Goal: Task Accomplishment & Management: Complete application form

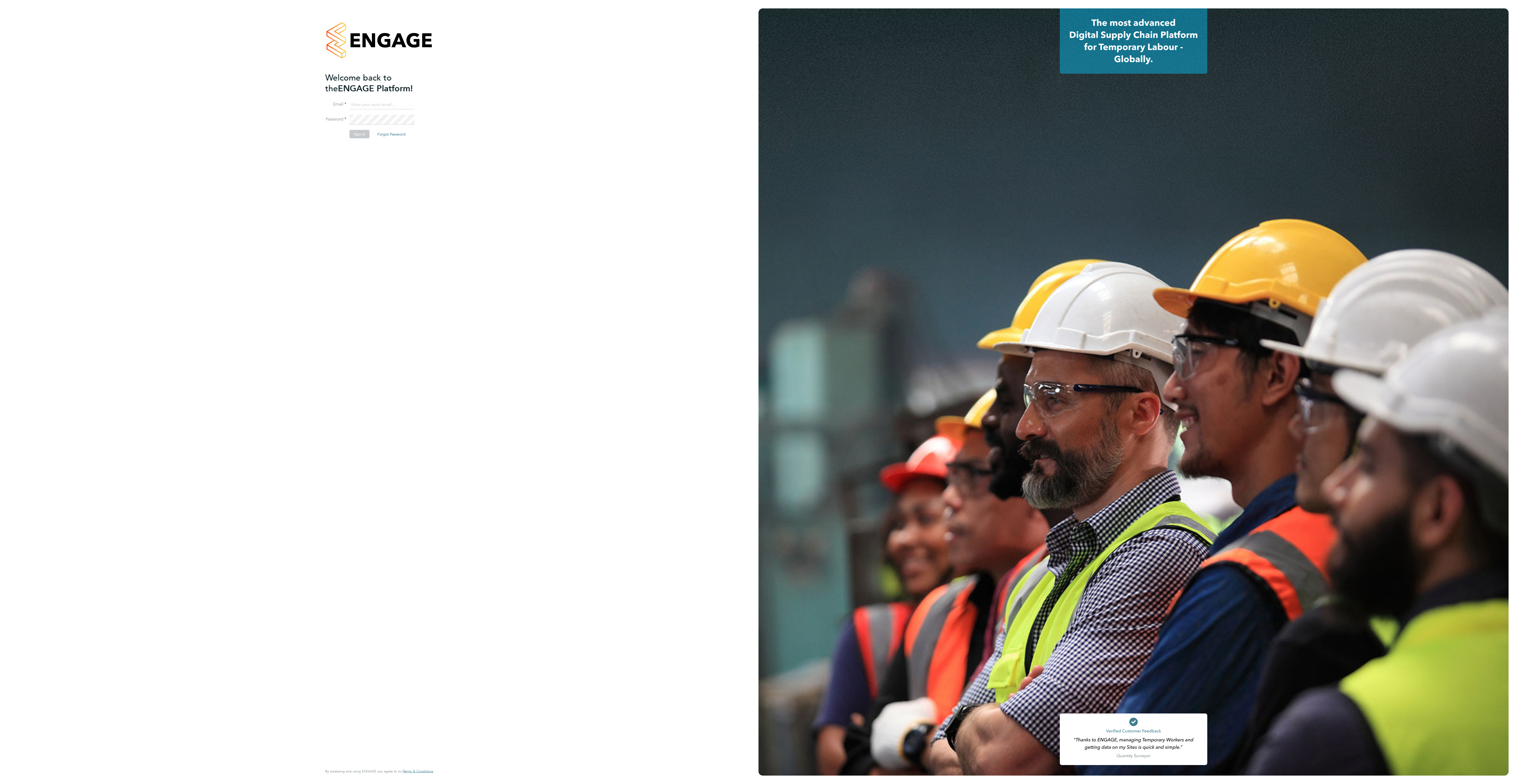
type input "ana.perozo@randstadcpe.com"
click at [365, 137] on button "Sign In" at bounding box center [359, 134] width 20 height 8
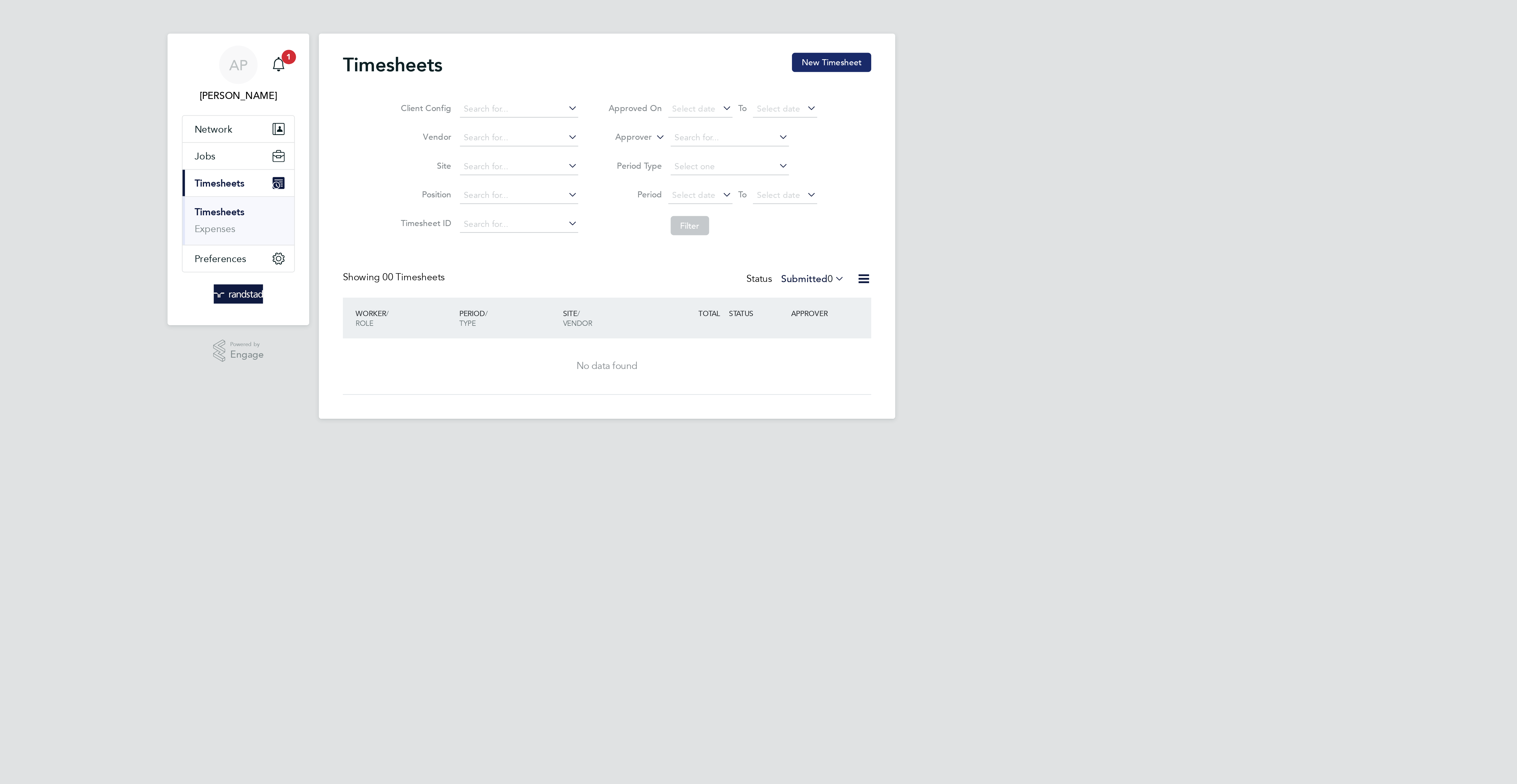
click at [862, 31] on button "New Timesheet" at bounding box center [857, 27] width 35 height 8
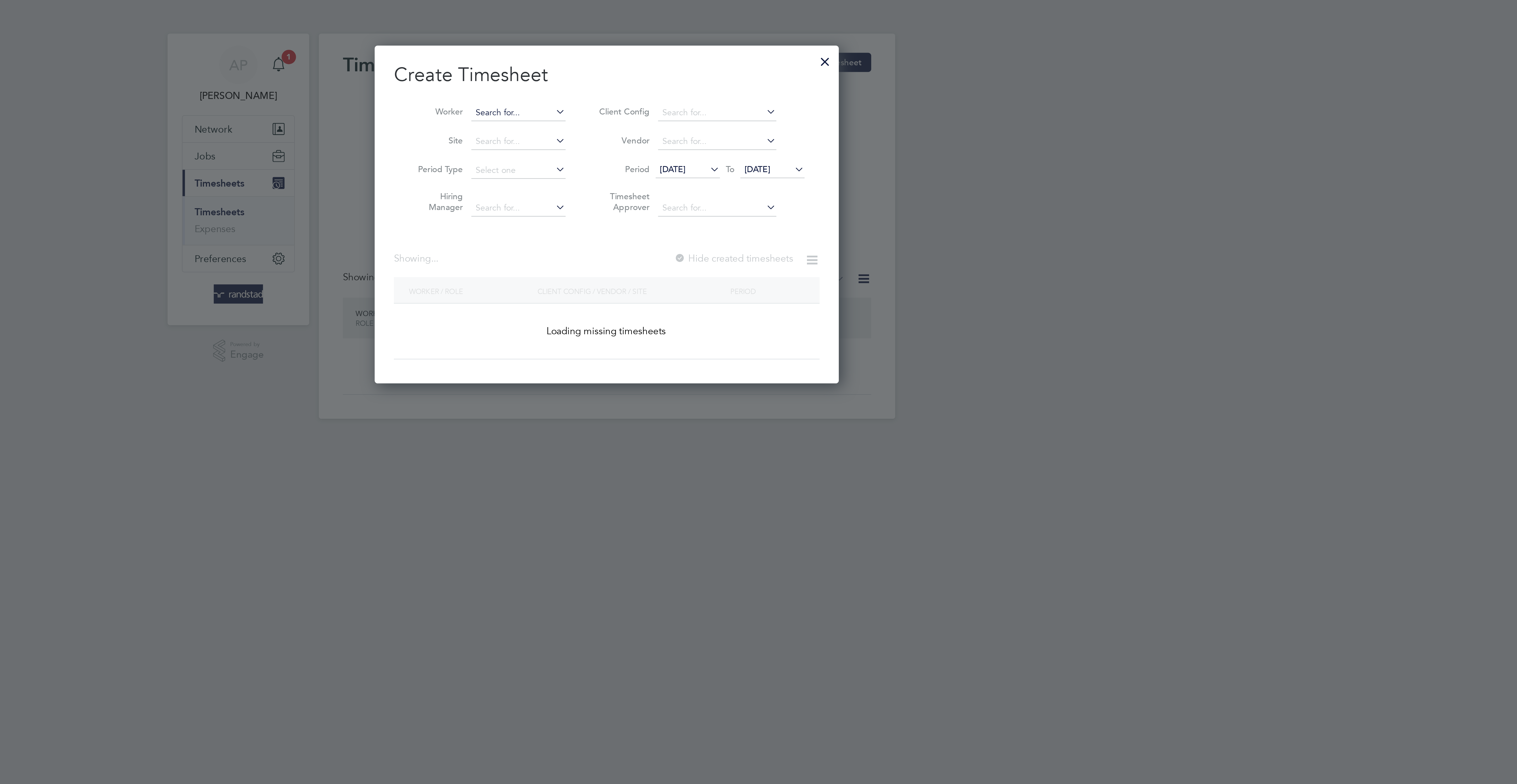
scroll to position [152, 204]
click at [720, 46] on input at bounding box center [720, 49] width 41 height 8
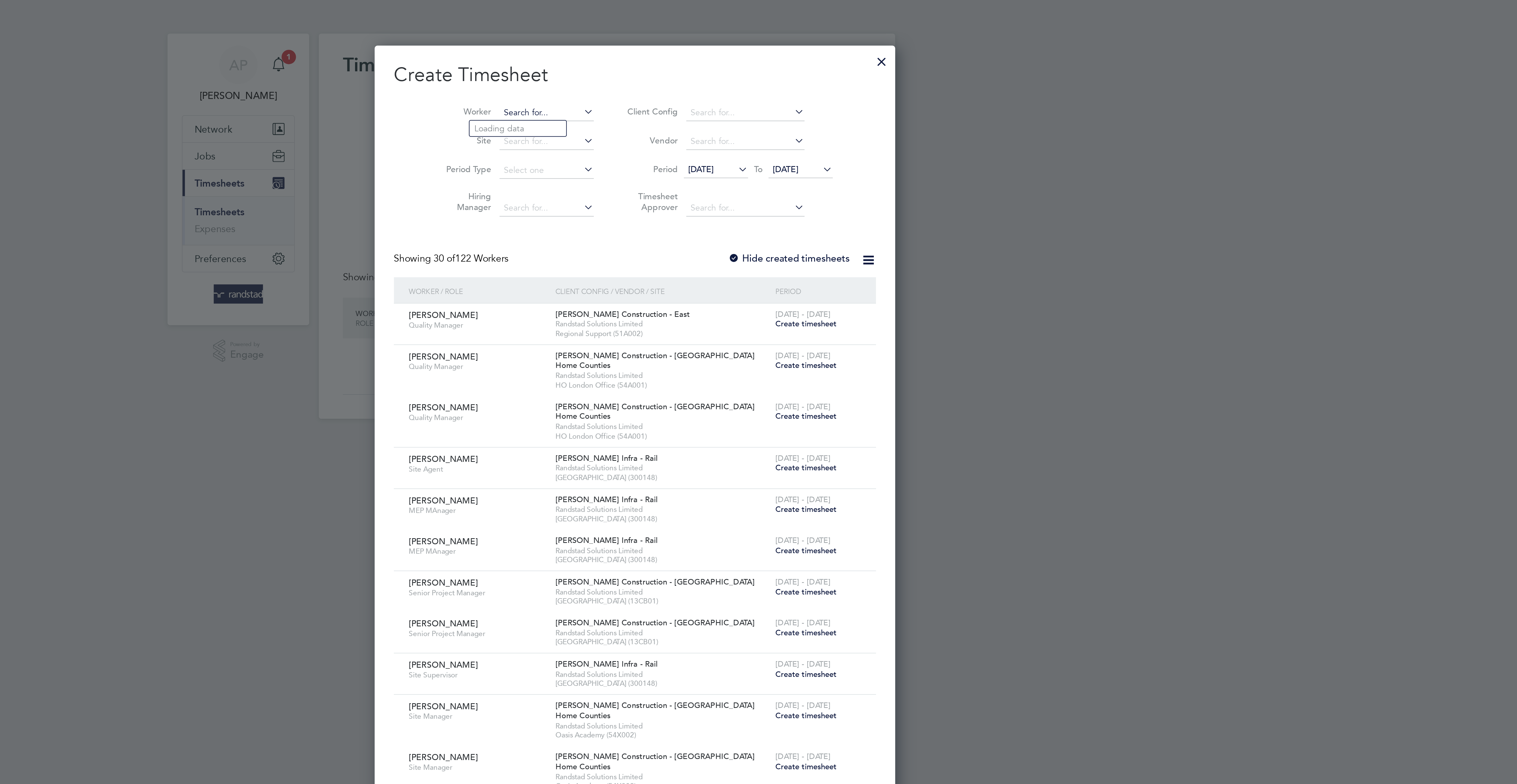
scroll to position [1169, 204]
click at [727, 61] on li "[PERSON_NAME] rner" at bounding box center [722, 64] width 48 height 7
type input "[PERSON_NAME]"
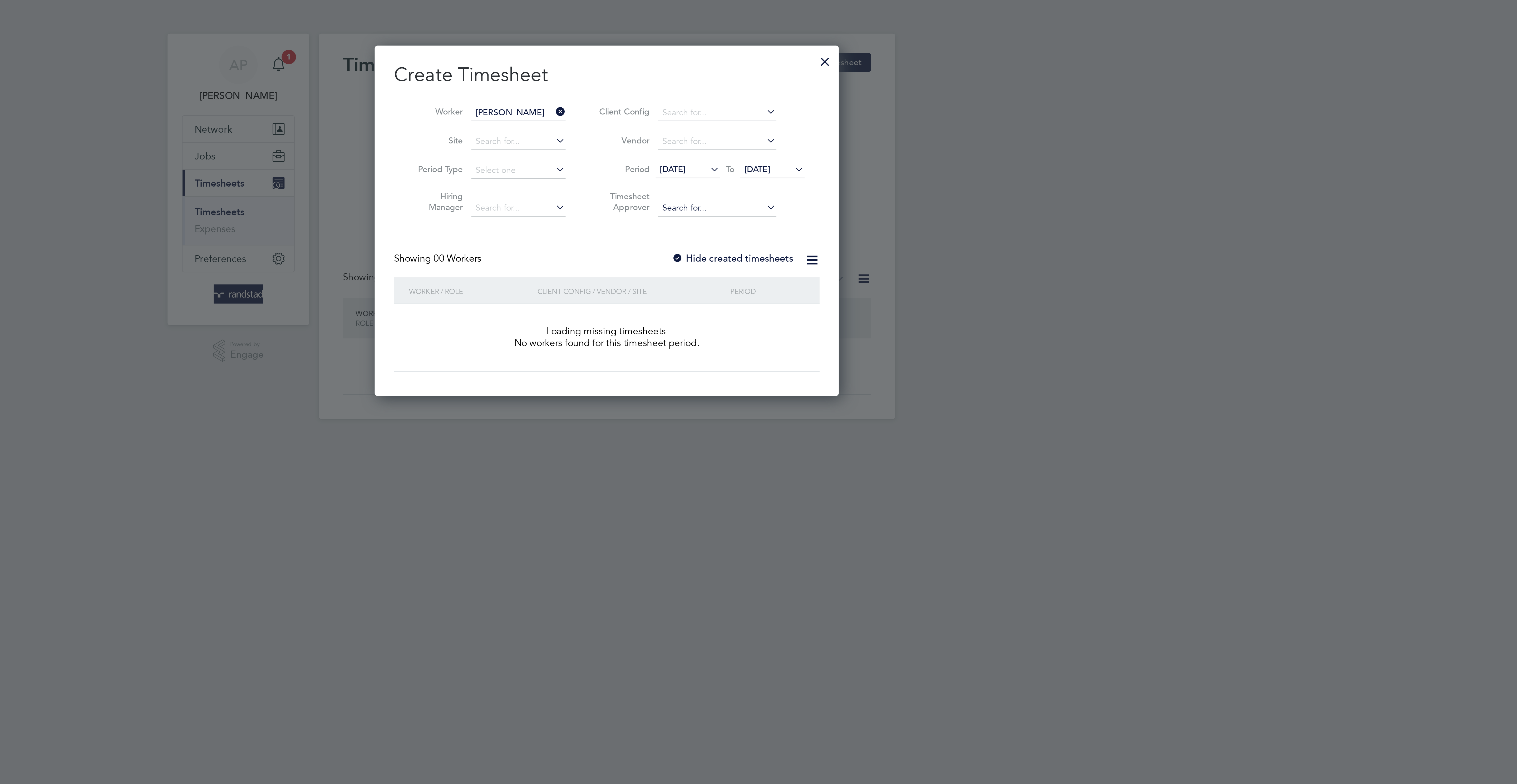
scroll to position [152, 204]
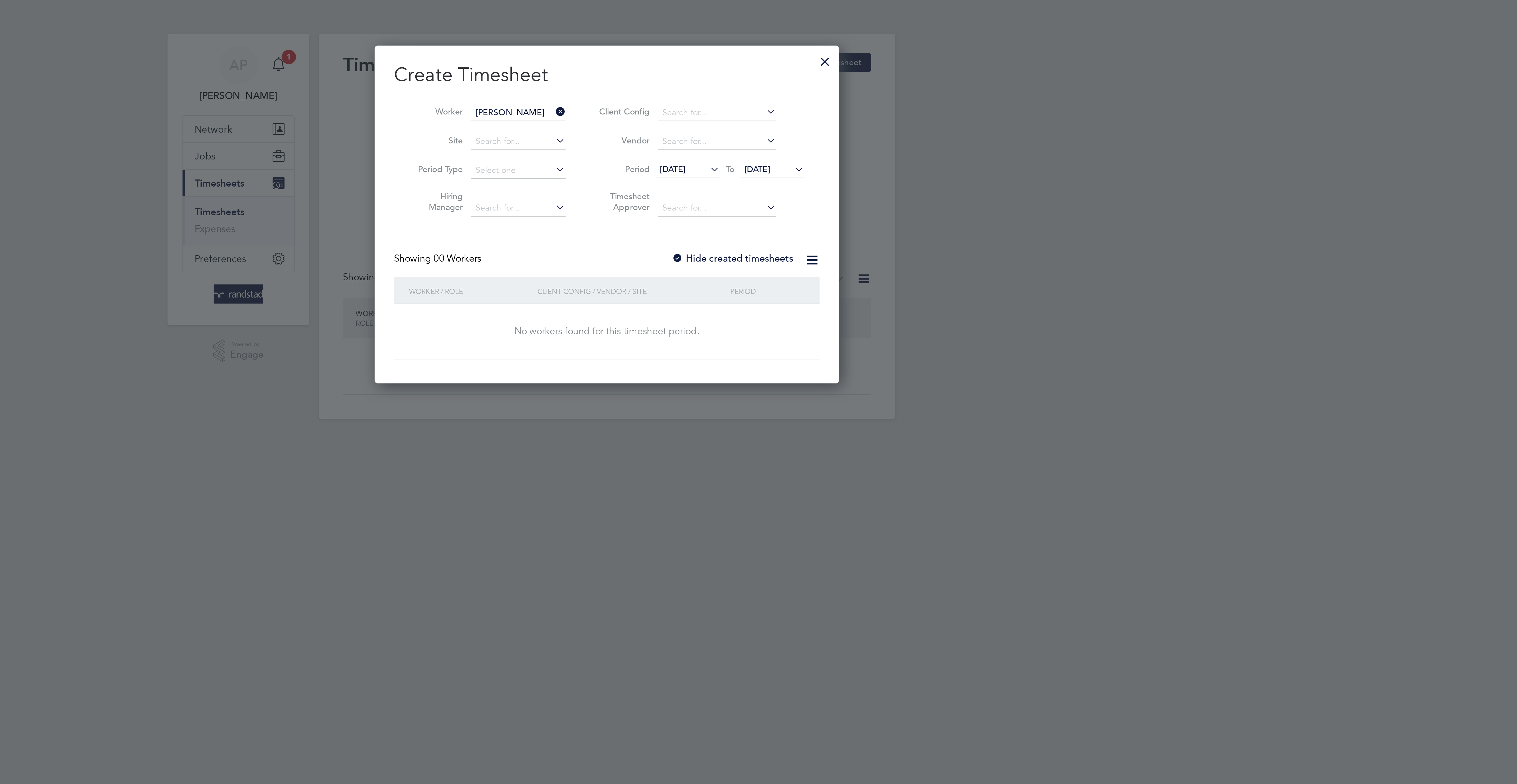
click at [830, 74] on span "[DATE]" at bounding box center [824, 74] width 11 height 5
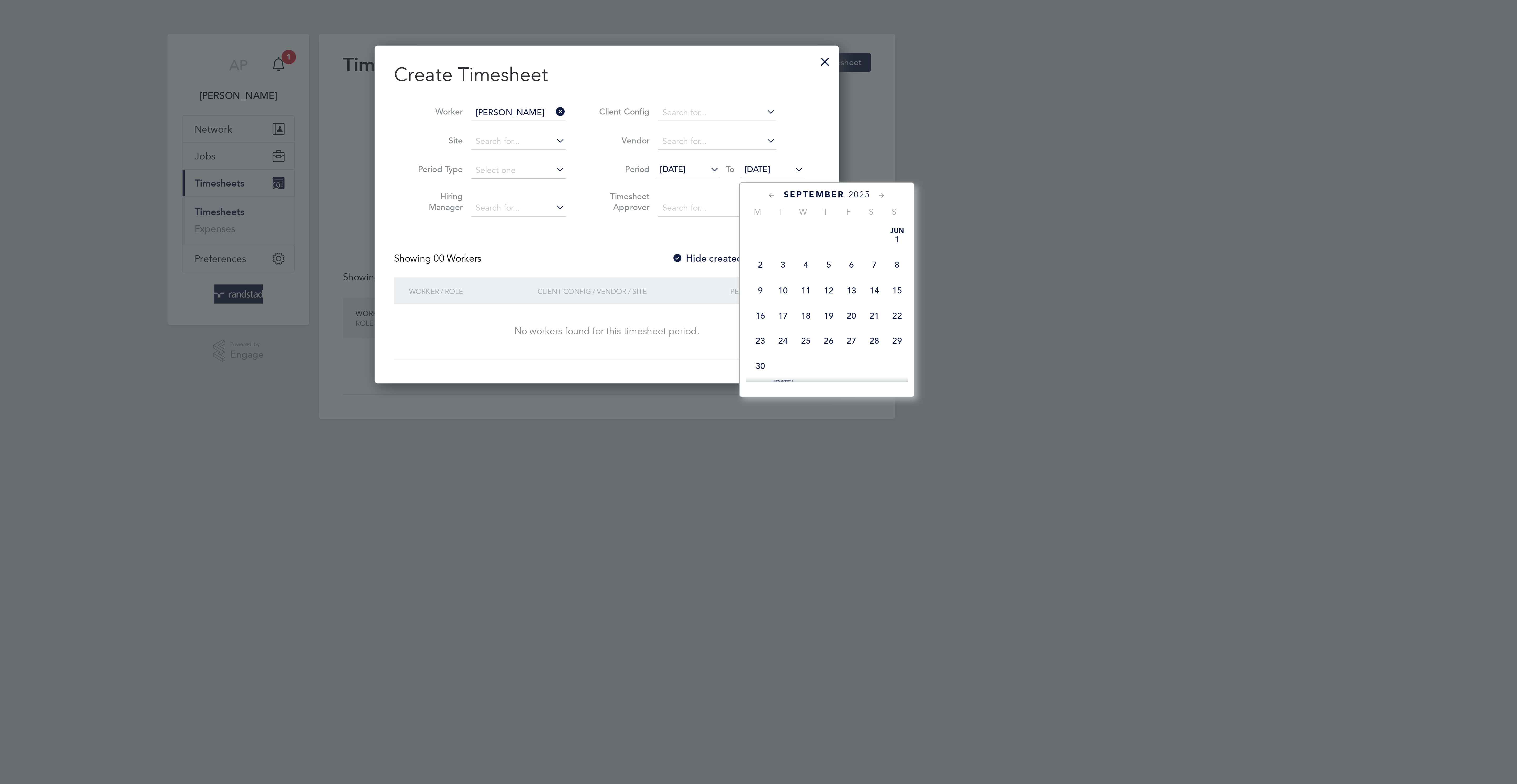
scroll to position [213, 0]
click at [868, 130] on span "3" at bounding box center [866, 125] width 10 height 10
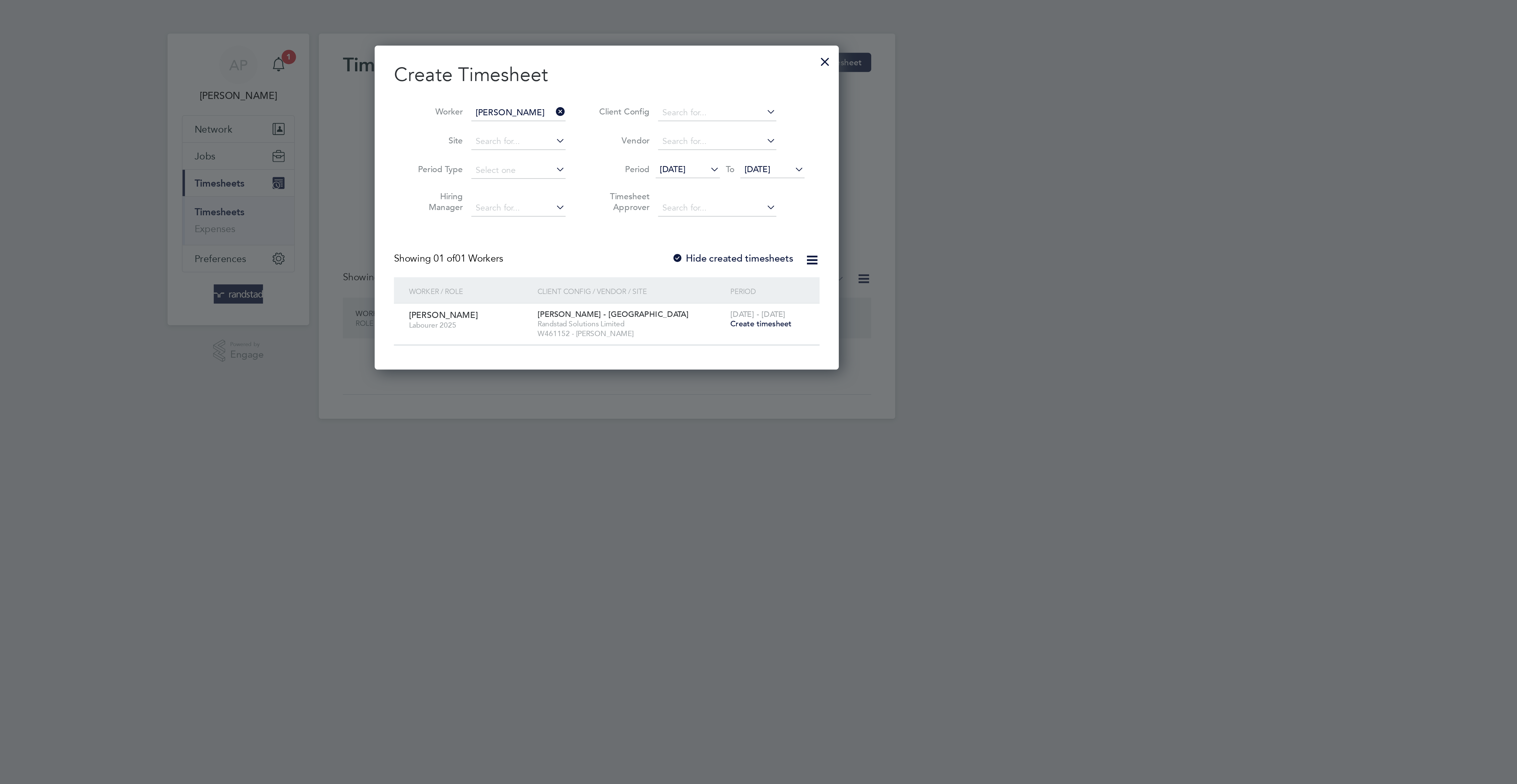
scroll to position [146, 204]
click at [820, 144] on span "Create timesheet" at bounding box center [826, 142] width 27 height 5
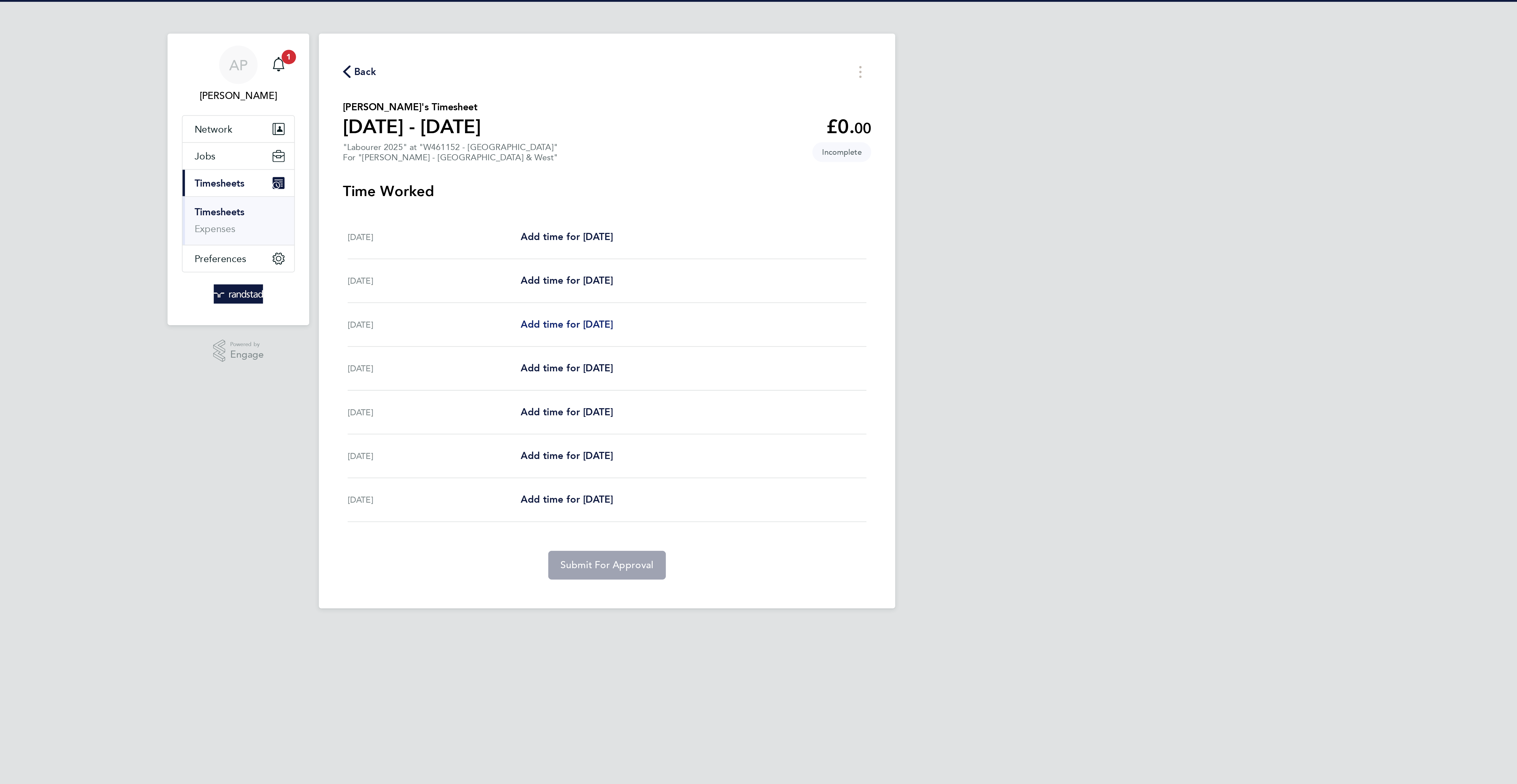
click at [739, 142] on span "Add time for [DATE]" at bounding box center [741, 142] width 41 height 5
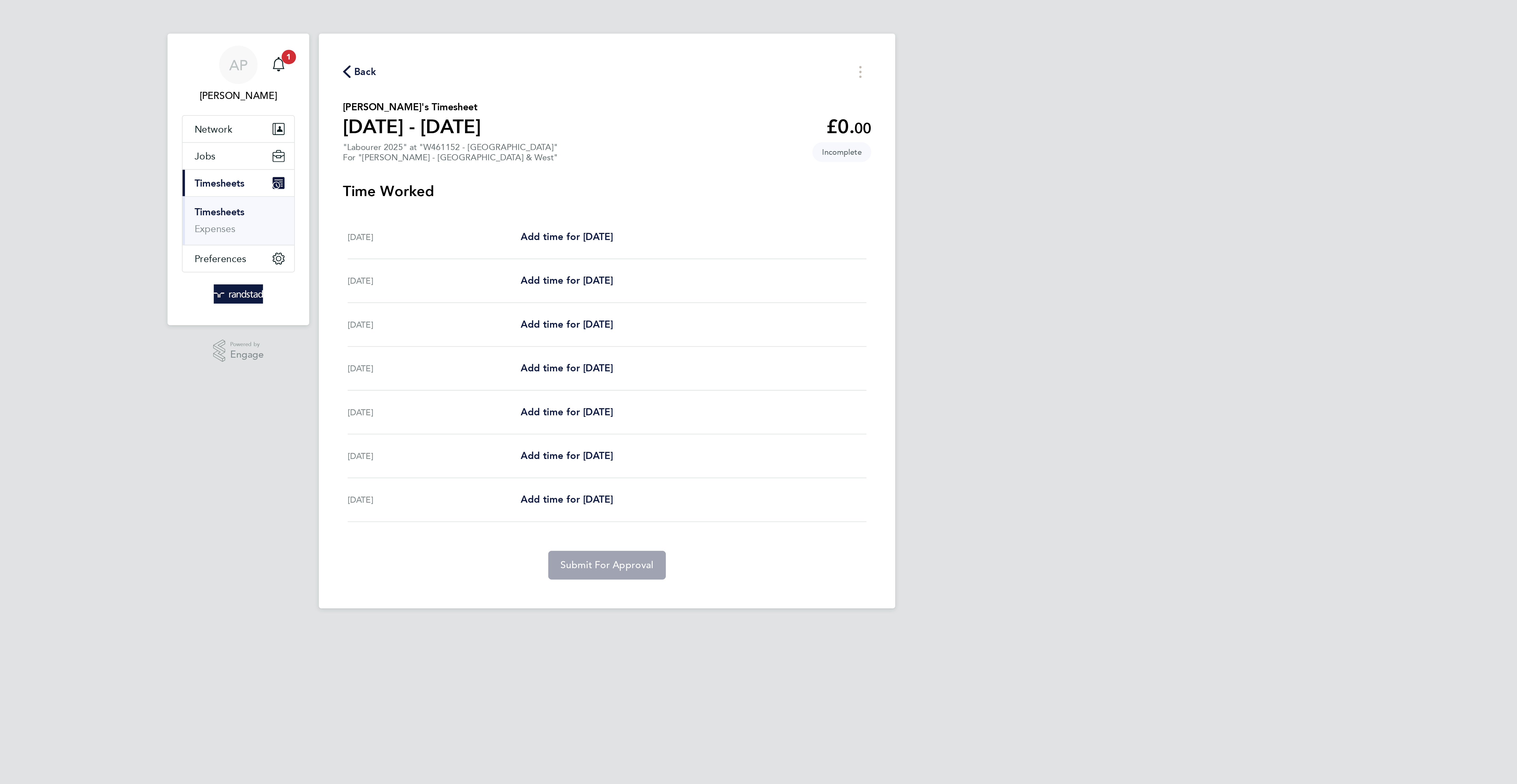
select select "60"
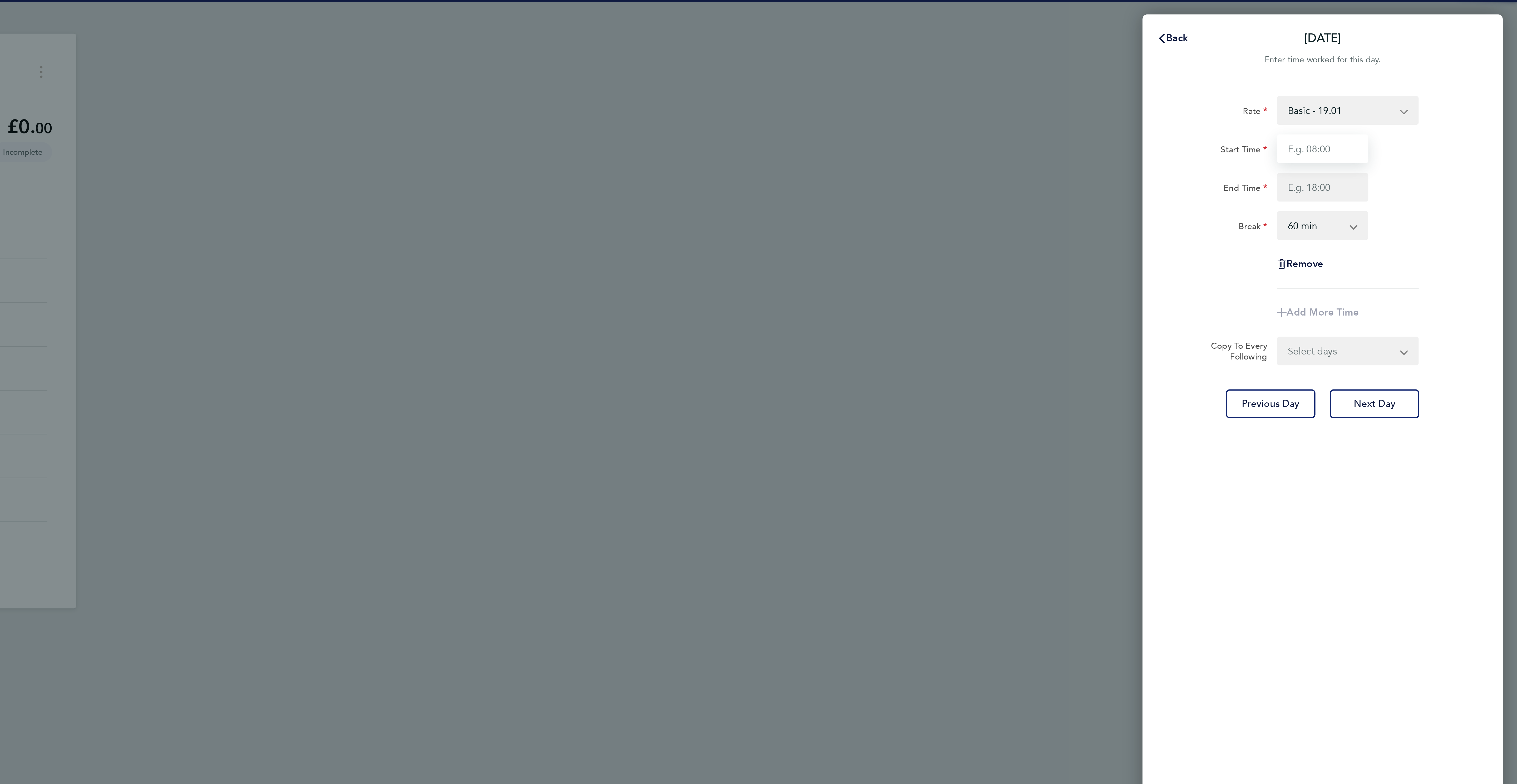
click at [1435, 62] on input "Start Time" at bounding box center [1432, 65] width 40 height 12
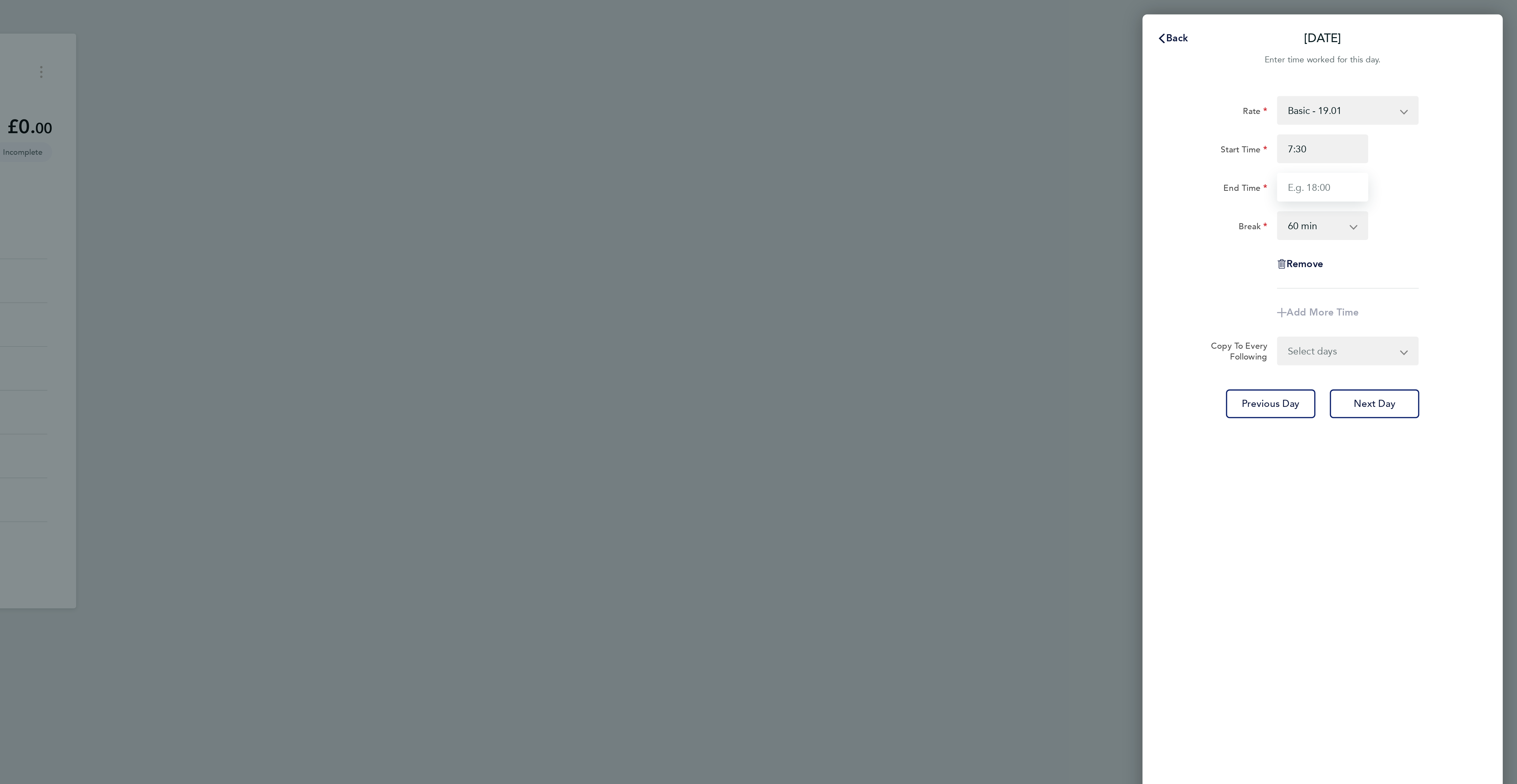
type input "07:30"
click at [1426, 84] on input "End Time" at bounding box center [1432, 82] width 40 height 12
type input "16:30"
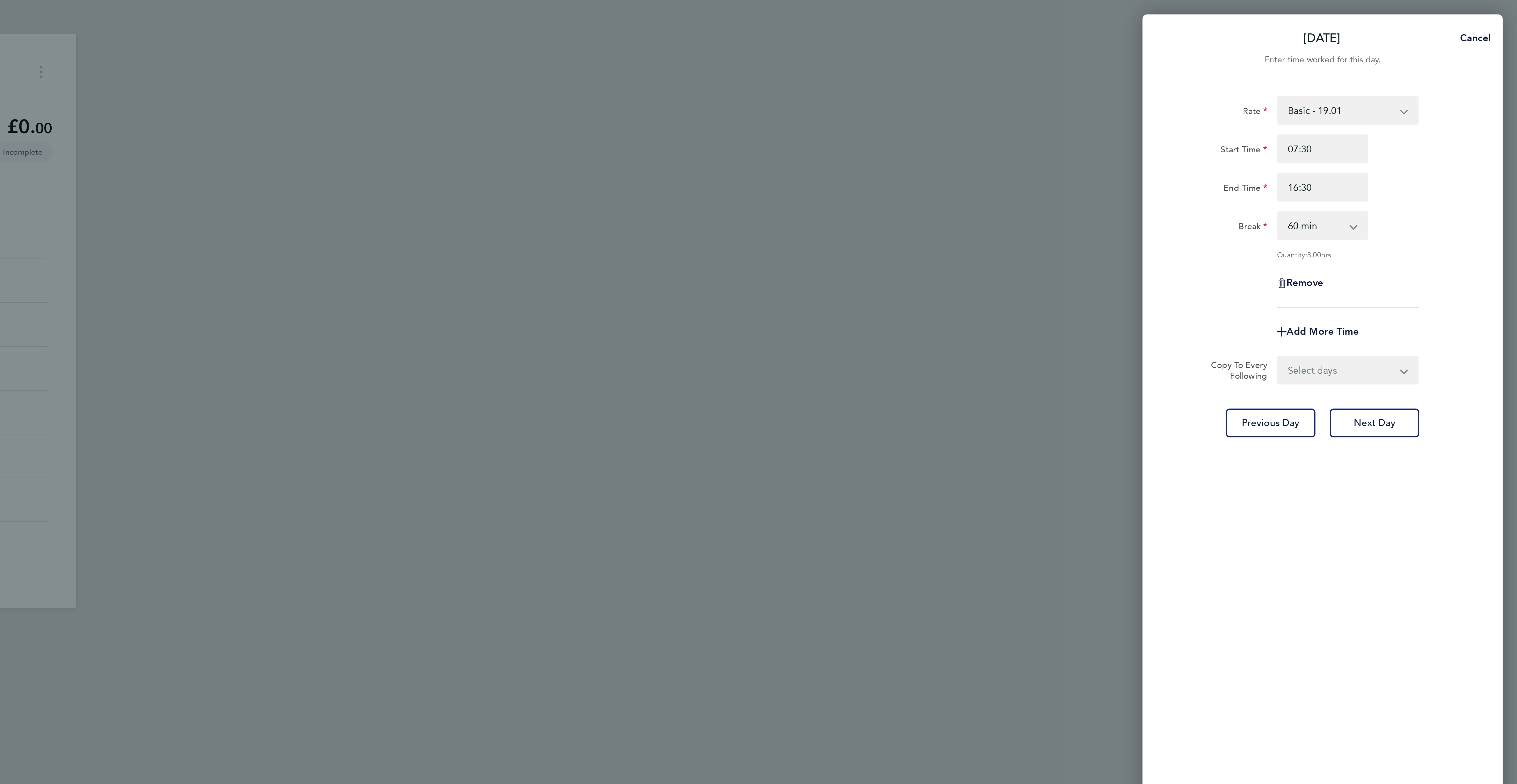
click at [1488, 82] on div "End Time 16:30" at bounding box center [1431, 82] width 133 height 12
click at [1423, 100] on select "0 min 15 min 30 min 45 min 60 min 75 min 90 min" at bounding box center [1428, 99] width 32 height 12
select select "30"
click at [1412, 93] on select "0 min 15 min 30 min 45 min 60 min 75 min 90 min" at bounding box center [1428, 99] width 32 height 12
click at [1429, 161] on select "Select days Day [DATE] [DATE] [DATE] [DATE]" at bounding box center [1440, 162] width 55 height 12
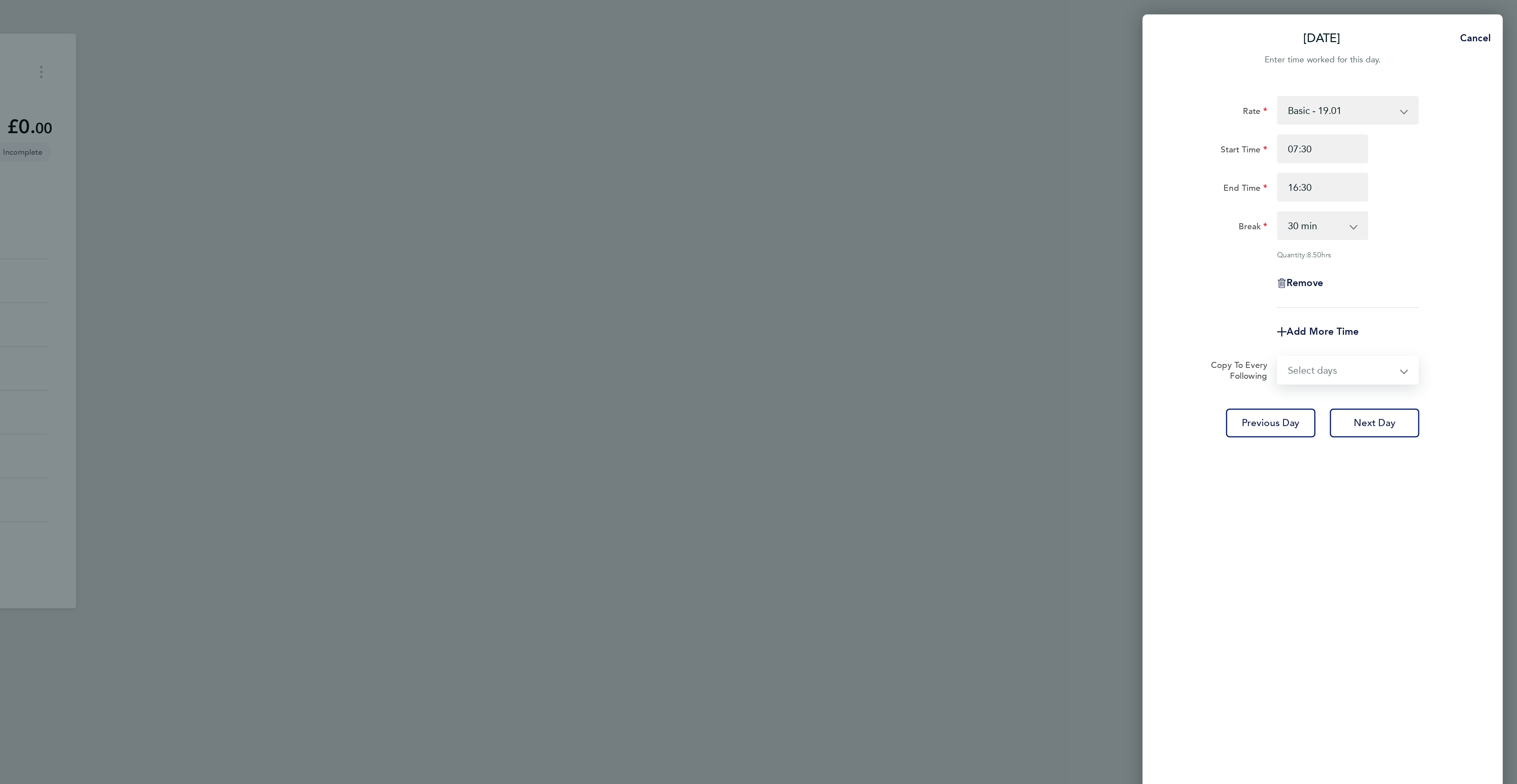
select select "DAY"
click at [1412, 157] on select "Select days Day [DATE] [DATE] [DATE] [DATE]" at bounding box center [1440, 162] width 55 height 12
select select "[DATE]"
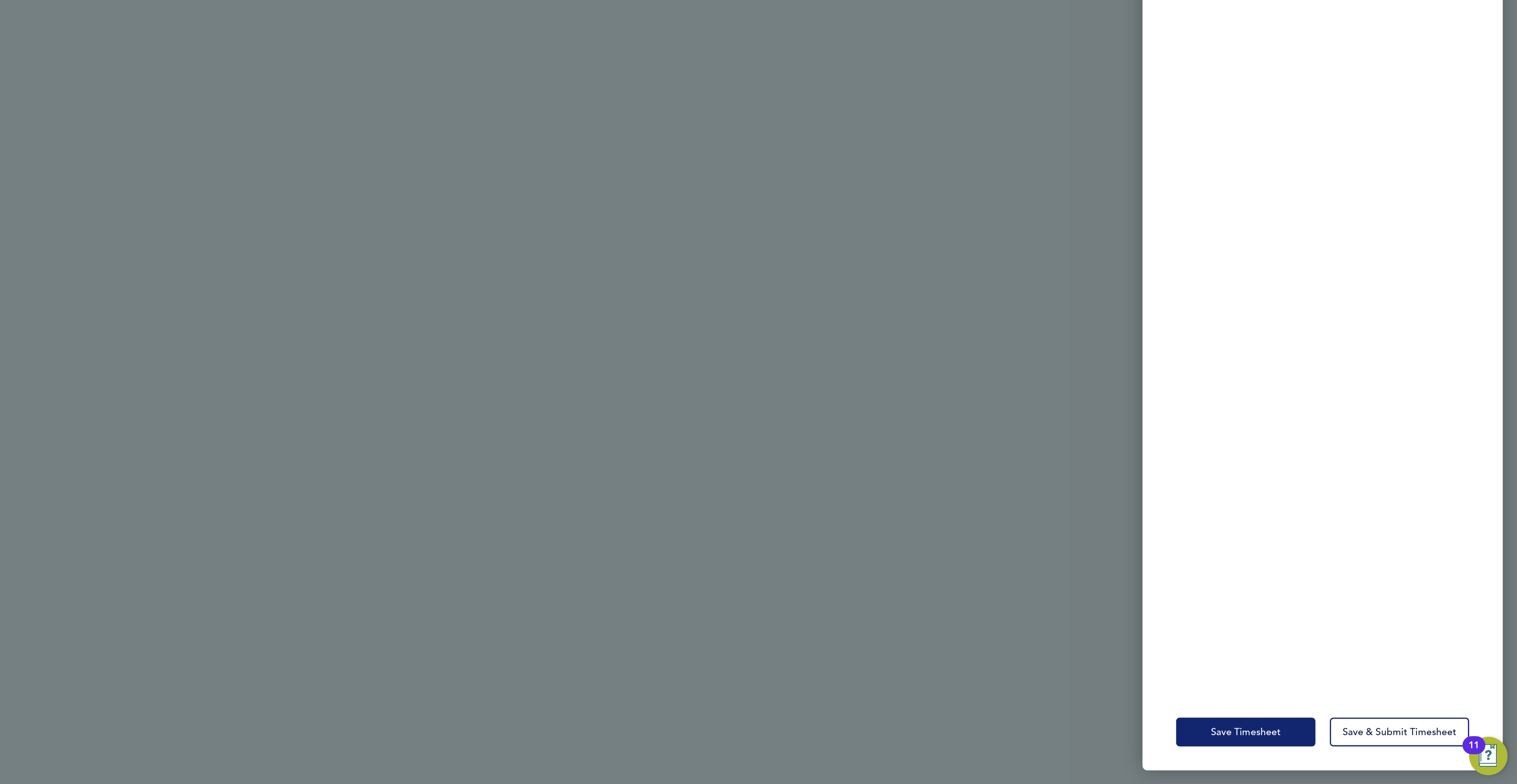
click at [1423, 763] on button "Save Timesheet" at bounding box center [1398, 760] width 61 height 12
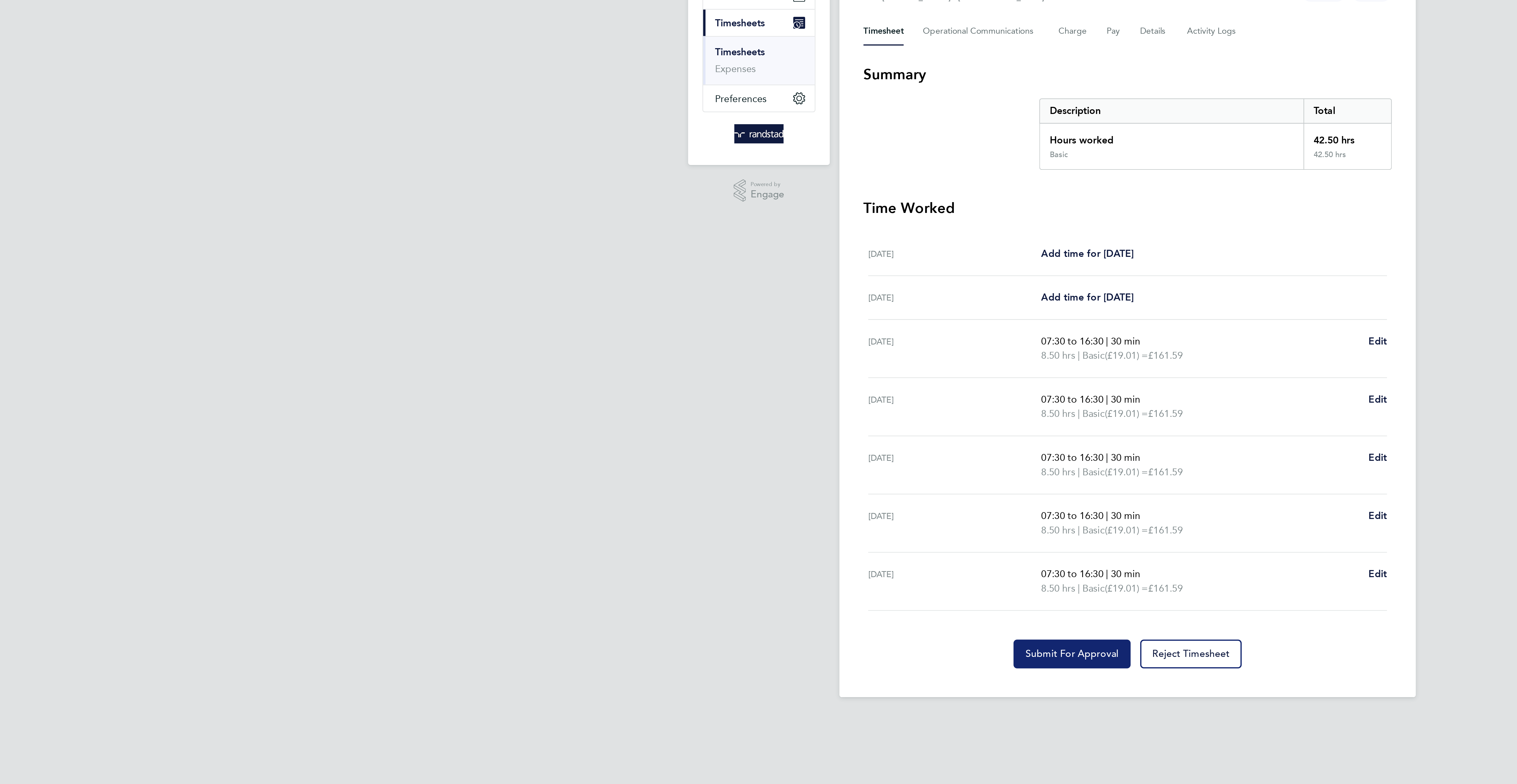
click at [743, 360] on span "Submit For Approval" at bounding box center [734, 357] width 41 height 5
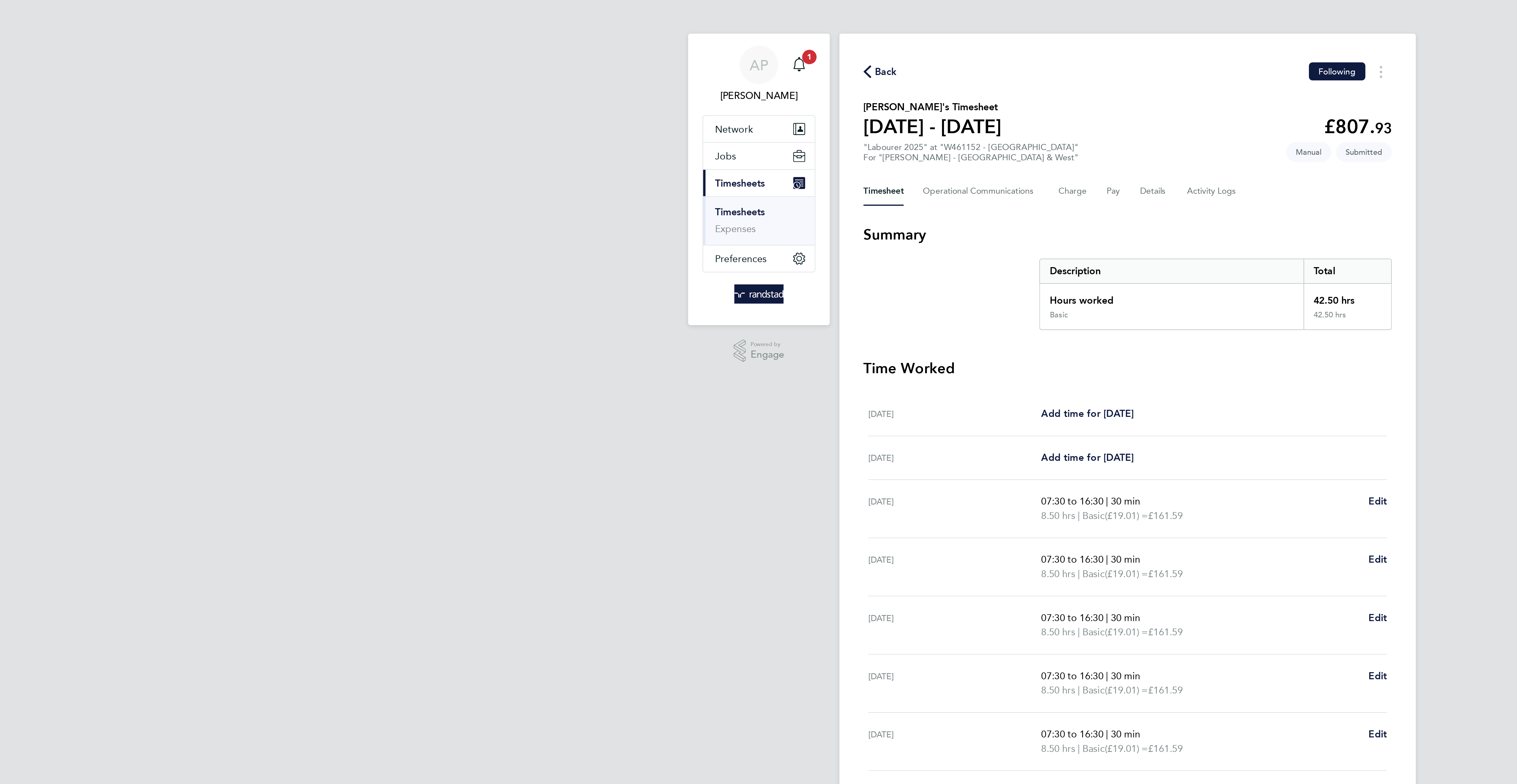
click at [648, 29] on span "Back" at bounding box center [652, 31] width 10 height 6
